Goal: Information Seeking & Learning: Learn about a topic

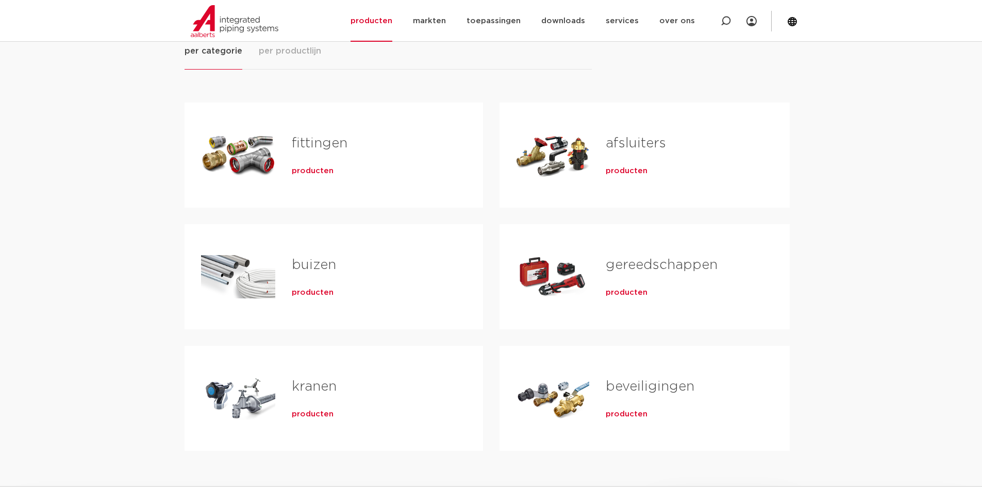
scroll to position [155, 0]
click at [319, 143] on link "fittingen" at bounding box center [320, 143] width 56 height 13
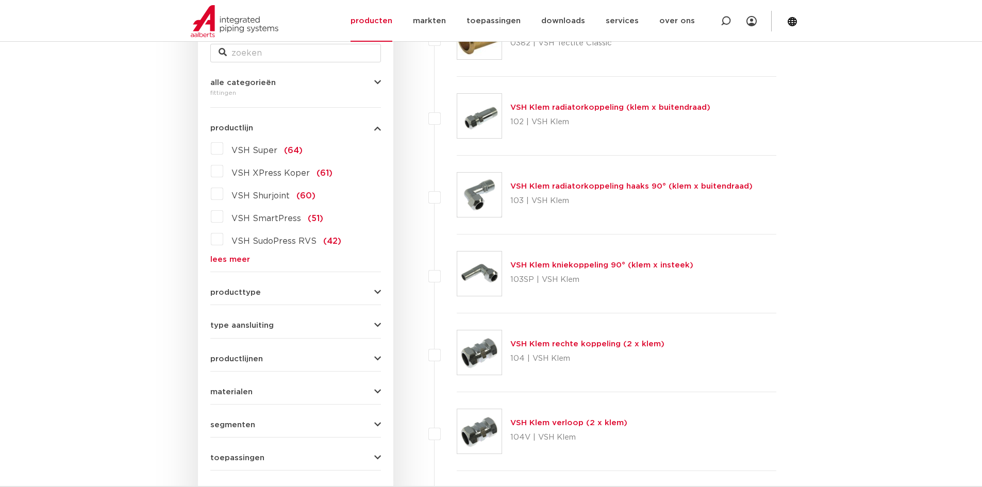
scroll to position [71, 0]
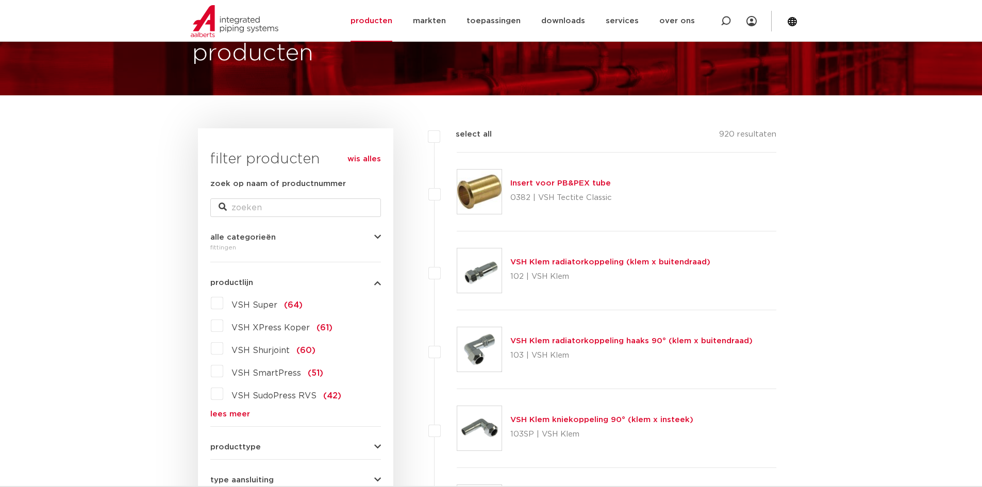
click at [228, 417] on link "lees meer" at bounding box center [295, 415] width 171 height 8
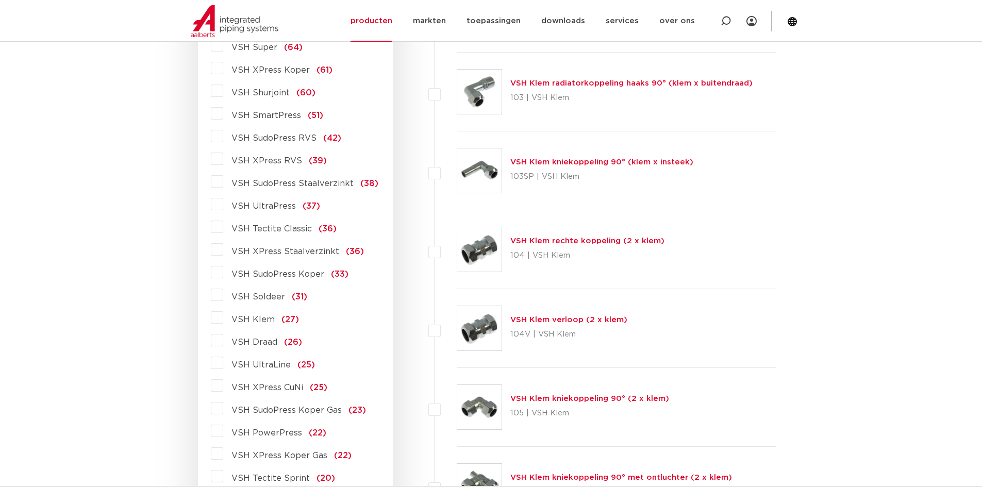
scroll to position [380, 0]
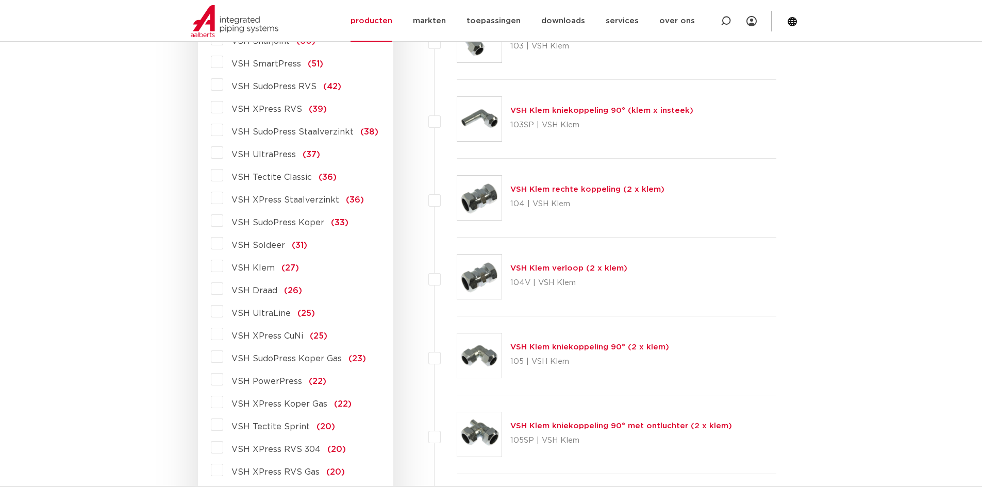
click at [223, 289] on label "VSH Draad (26)" at bounding box center [262, 289] width 79 height 17
click at [0, 0] on input "VSH Draad (26)" at bounding box center [0, 0] width 0 height 0
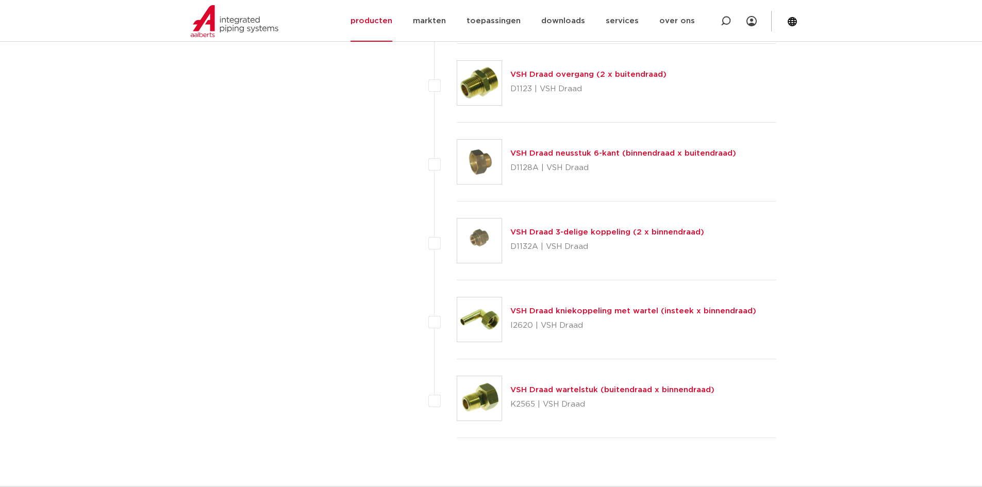
scroll to position [1888, 0]
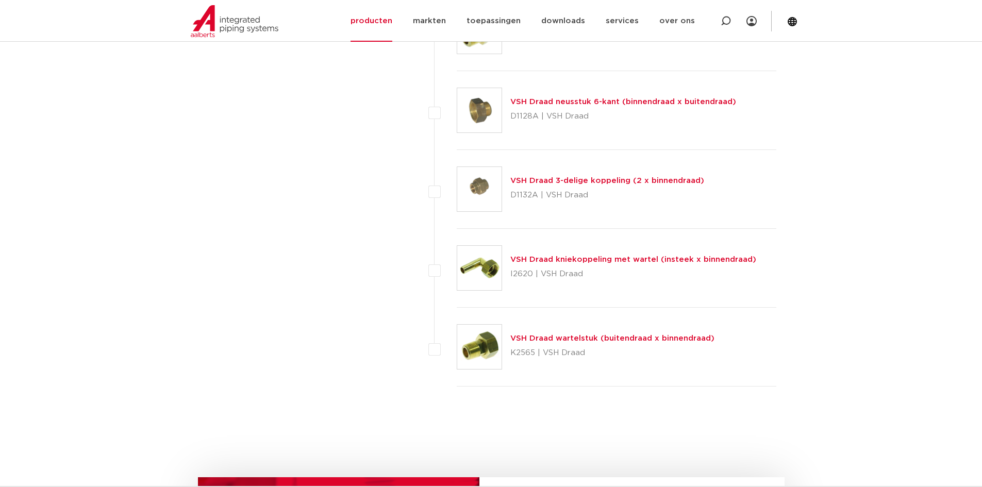
click at [586, 341] on link "VSH Draad wartelstuk (buitendraad x binnendraad)" at bounding box center [613, 339] width 204 height 8
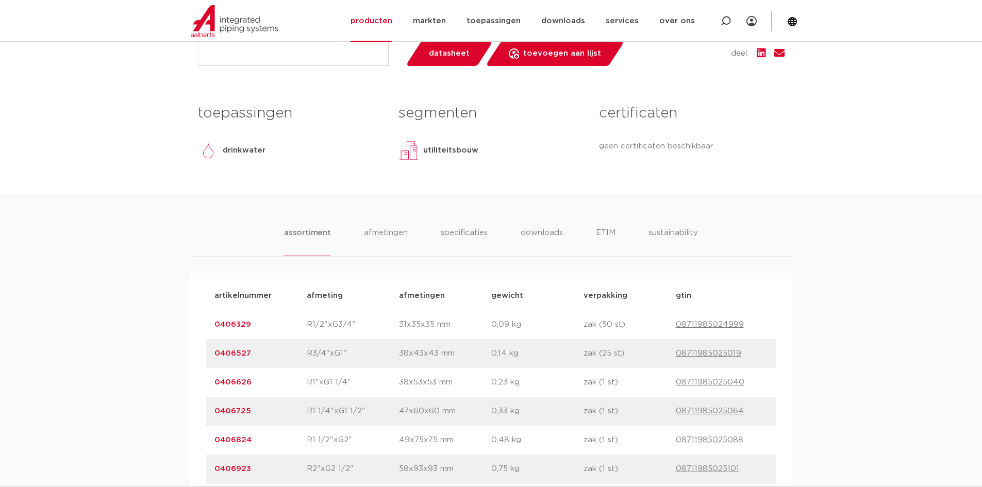
scroll to position [464, 0]
